Goal: Participate in discussion

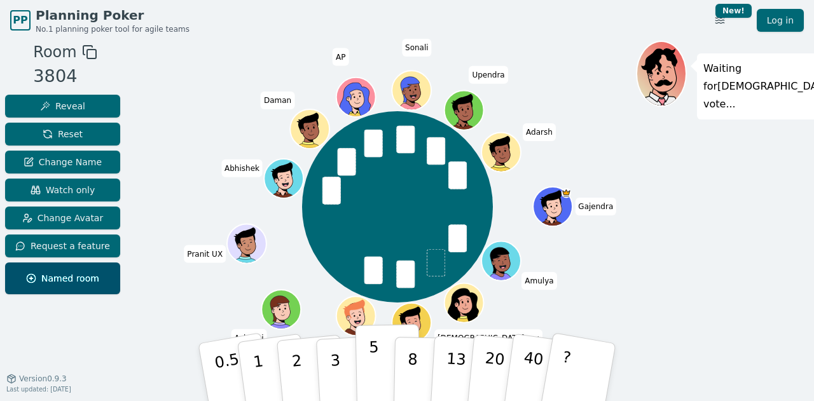
click at [370, 371] on p "5" at bounding box center [374, 372] width 11 height 69
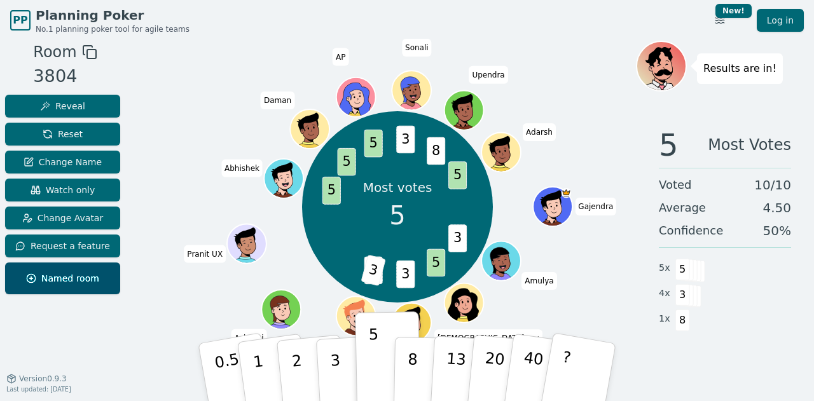
click at [585, 274] on div "Most votes 5 3 5 3 5 3 5 5 5 3 8 5 [PERSON_NAME] (you) pswami [PERSON_NAME] UX …" at bounding box center [397, 207] width 477 height 287
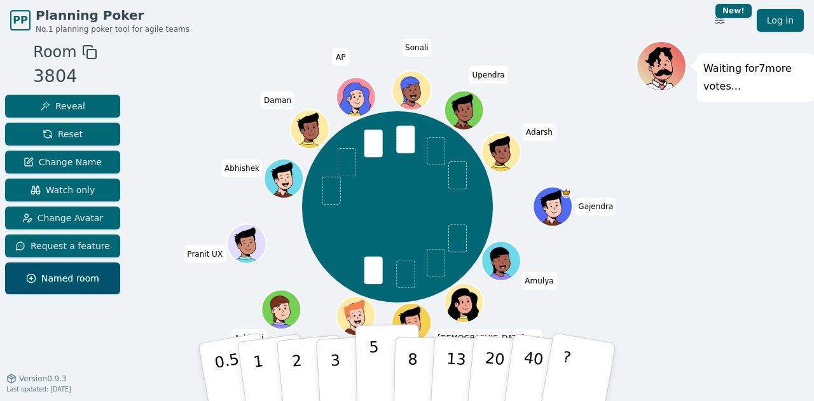
click at [370, 361] on p "5" at bounding box center [374, 372] width 11 height 69
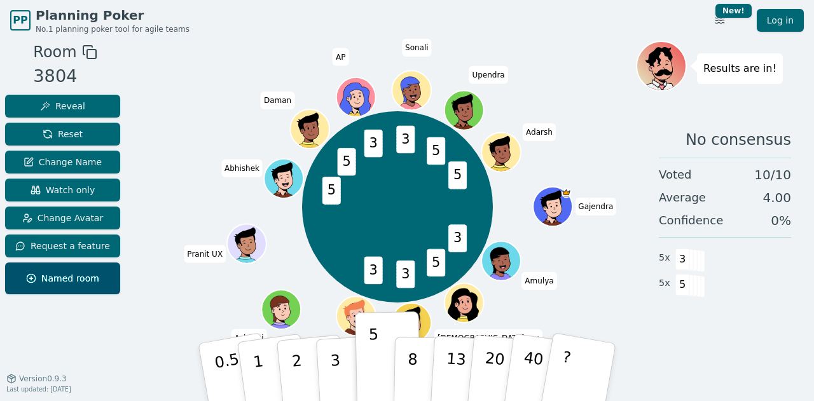
click at [602, 123] on div "3 5 3 3 5 5 3 3 5 5 [PERSON_NAME] (you) pswami [PERSON_NAME] UX [PERSON_NAME] A…" at bounding box center [397, 207] width 477 height 287
click at [691, 259] on span at bounding box center [690, 261] width 15 height 22
click at [689, 258] on span at bounding box center [686, 260] width 15 height 22
click at [688, 286] on span at bounding box center [686, 286] width 15 height 22
click at [680, 284] on span "5" at bounding box center [682, 285] width 15 height 22
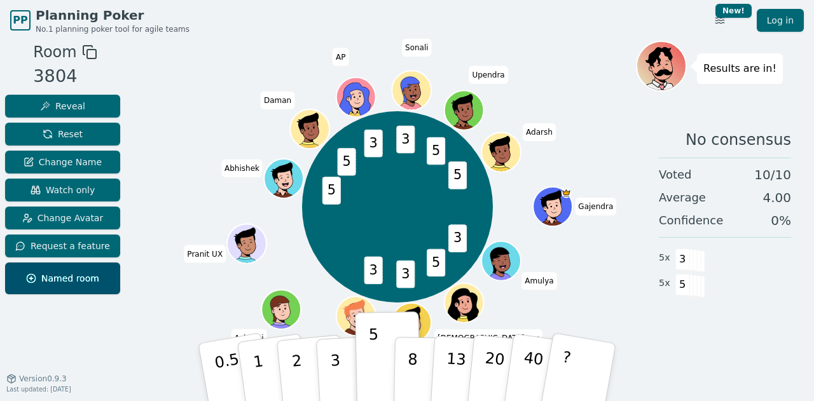
click at [685, 268] on span "3" at bounding box center [682, 260] width 15 height 22
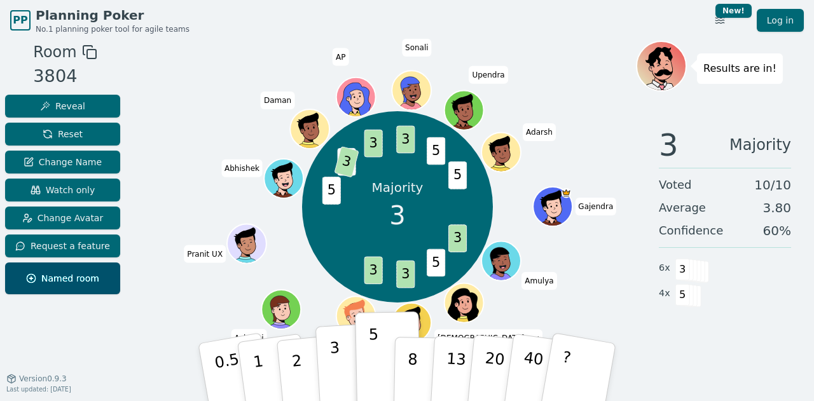
click at [330, 357] on p "3" at bounding box center [336, 373] width 14 height 69
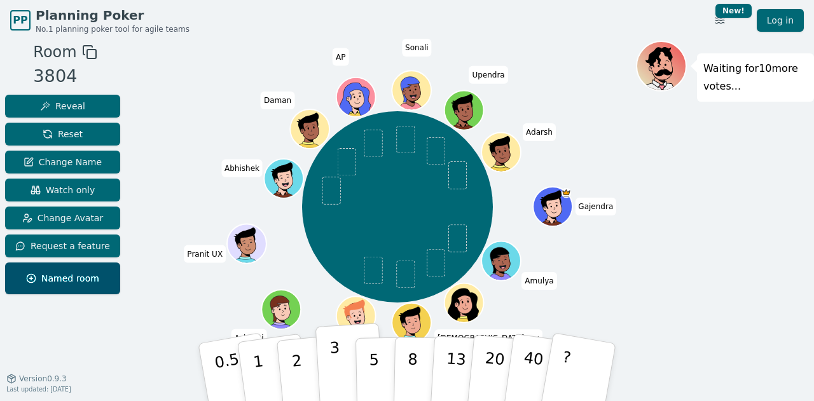
click at [334, 378] on p "3" at bounding box center [336, 373] width 14 height 69
click at [340, 380] on button "3" at bounding box center [349, 372] width 69 height 99
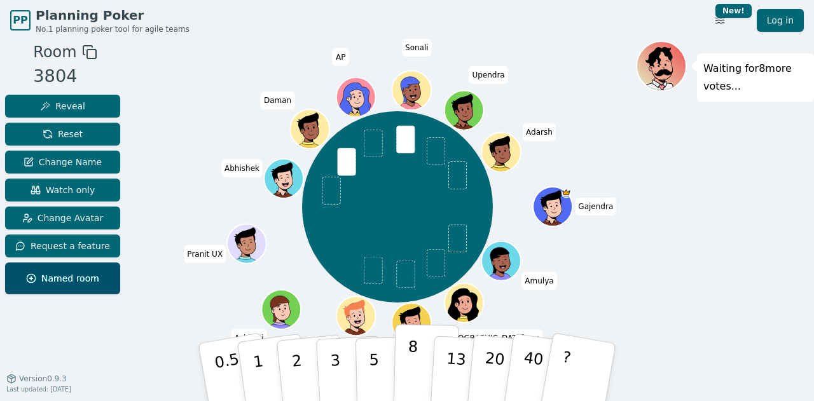
click at [406, 364] on button "8" at bounding box center [427, 372] width 66 height 97
click at [374, 385] on p "5" at bounding box center [374, 372] width 11 height 69
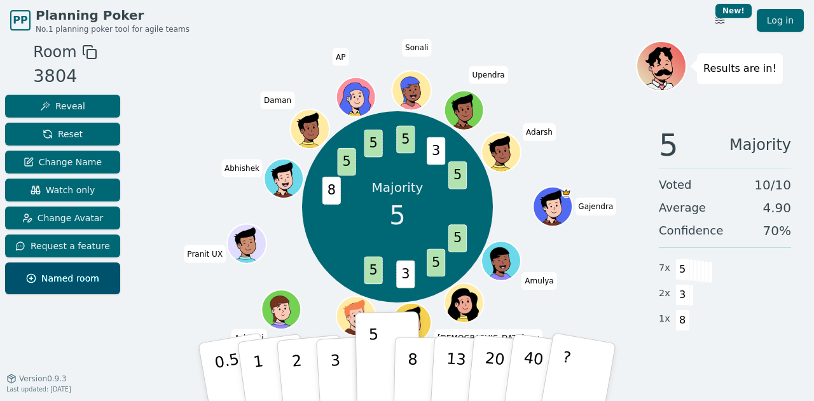
click at [190, 156] on div "Majority 5 5 5 3 5 8 5 5 5 3 5 [PERSON_NAME] (you) [PERSON_NAME] UX [PERSON_NAM…" at bounding box center [397, 207] width 477 height 287
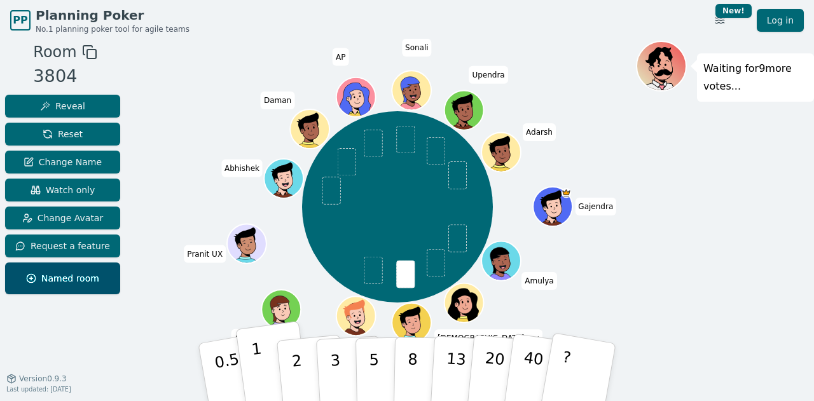
click at [252, 364] on button "1" at bounding box center [273, 372] width 76 height 103
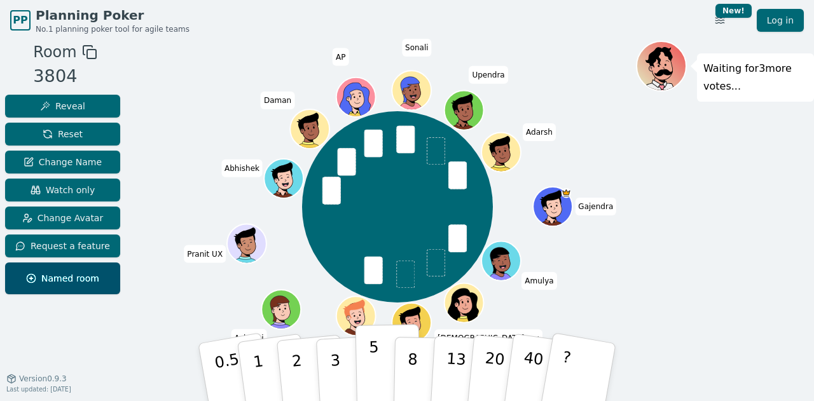
drag, startPoint x: 347, startPoint y: 365, endPoint x: 361, endPoint y: 346, distance: 24.0
click at [347, 365] on button "3" at bounding box center [350, 385] width 69 height 99
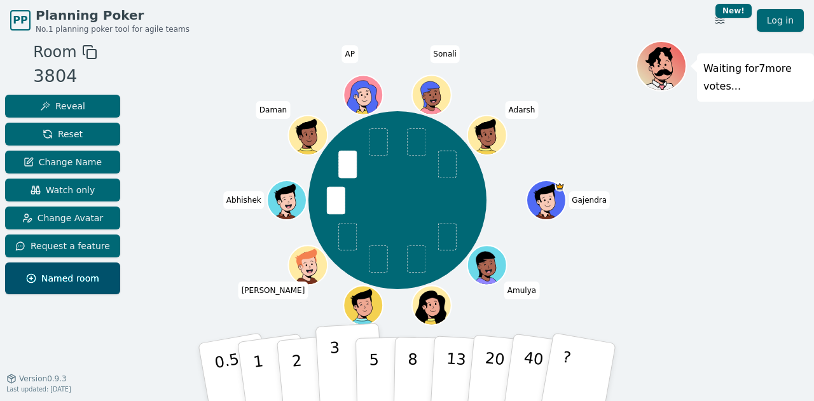
click at [340, 380] on button "3" at bounding box center [349, 372] width 69 height 99
